Goal: Transaction & Acquisition: Purchase product/service

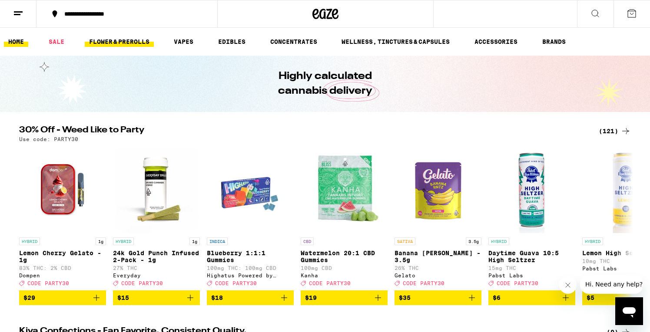
click at [143, 43] on link "FLOWER & PREROLLS" at bounding box center [119, 41] width 69 height 10
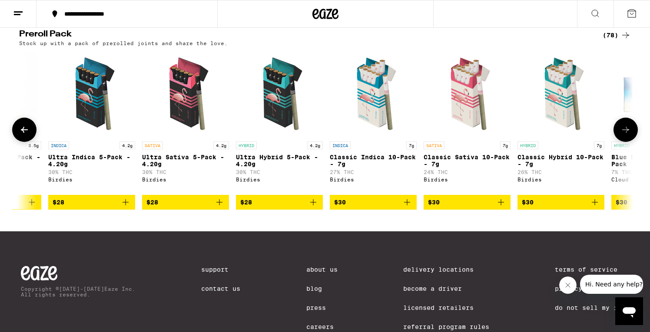
scroll to position [0, 817]
